Goal: Information Seeking & Learning: Learn about a topic

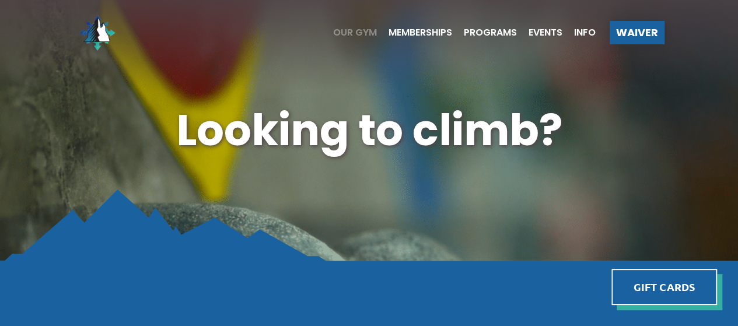
click at [362, 30] on span "Our Gym" at bounding box center [355, 32] width 44 height 9
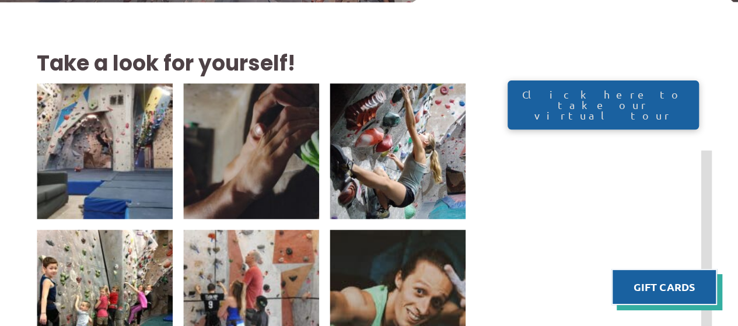
scroll to position [195, 0]
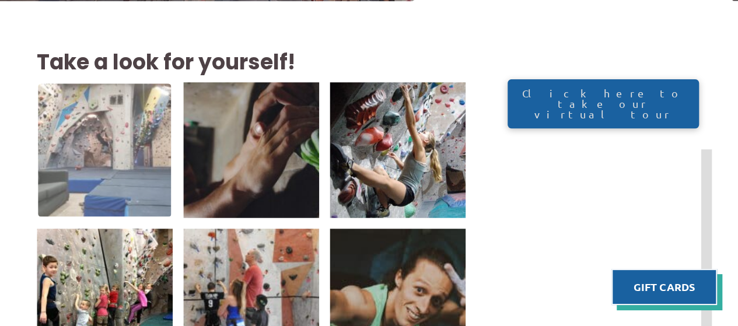
click at [103, 174] on img at bounding box center [104, 149] width 133 height 133
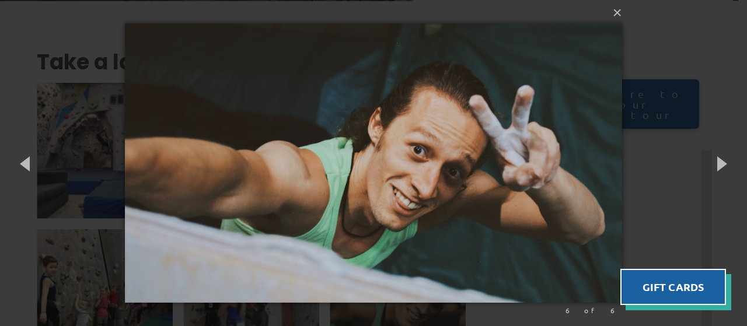
click at [0, 58] on div "× 6 of 6 Loading..." at bounding box center [373, 163] width 747 height 326
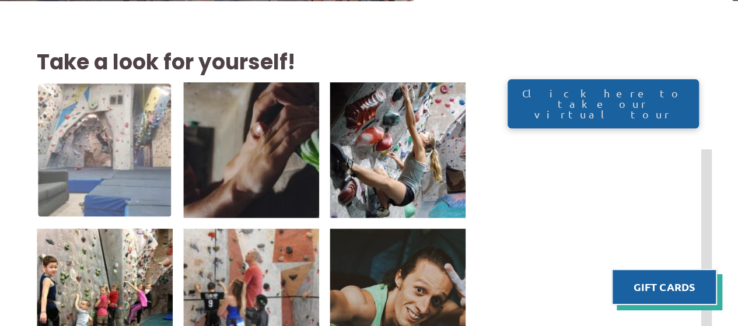
scroll to position [0, 0]
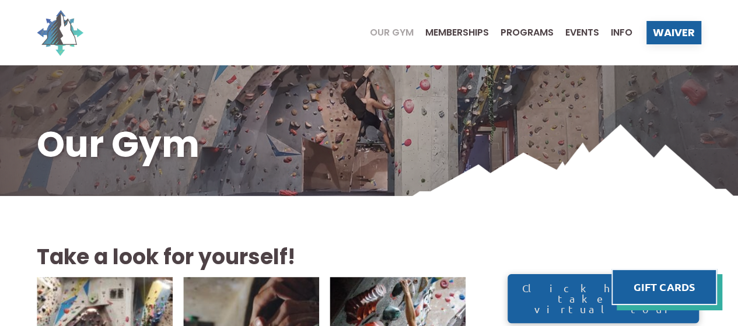
click at [72, 41] on img at bounding box center [60, 32] width 47 height 47
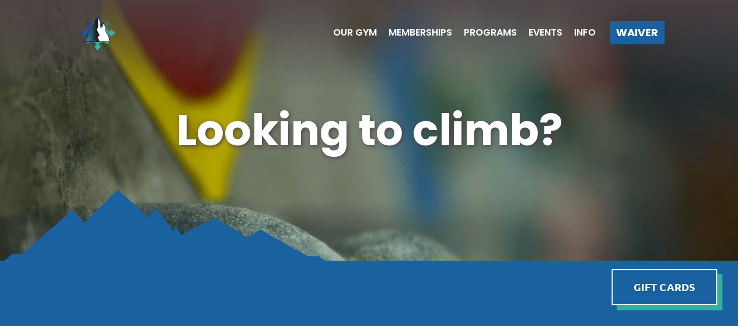
click at [170, 180] on div "Looking to climb?" at bounding box center [369, 130] width 738 height 261
click at [495, 29] on span "Programs" at bounding box center [490, 32] width 53 height 9
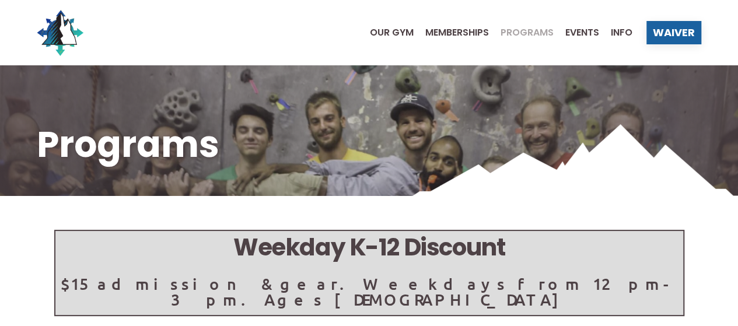
scroll to position [148, 0]
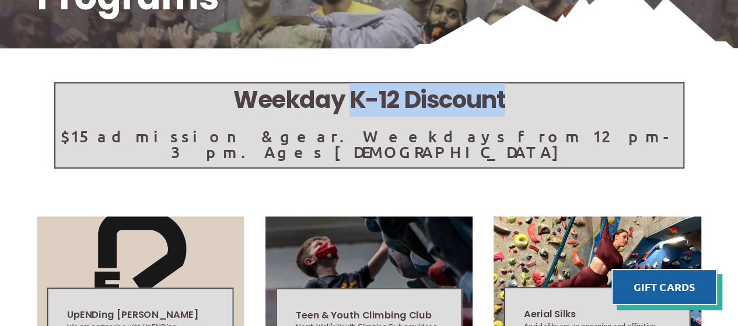
drag, startPoint x: 348, startPoint y: 101, endPoint x: 509, endPoint y: 80, distance: 163.0
click at [509, 80] on div "Weekday K-12 Discount $15 admission & gear. Weekdays from 12pm-3pm. Ages 5 - 17" at bounding box center [369, 88] width 738 height 223
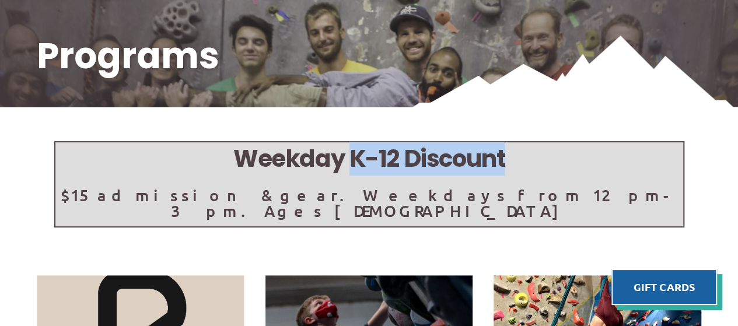
scroll to position [88, 0]
